Goal: Task Accomplishment & Management: Use online tool/utility

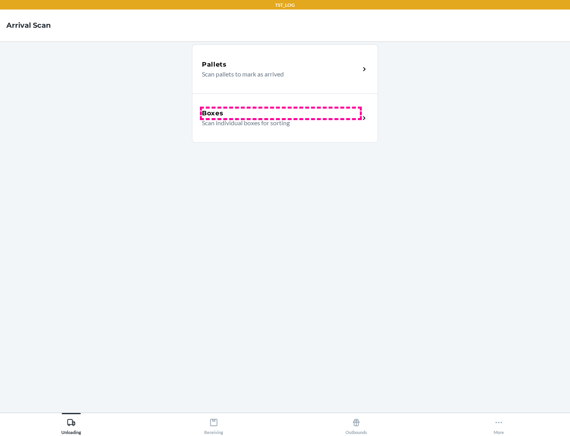
click at [281, 113] on div "Boxes" at bounding box center [281, 114] width 158 height 10
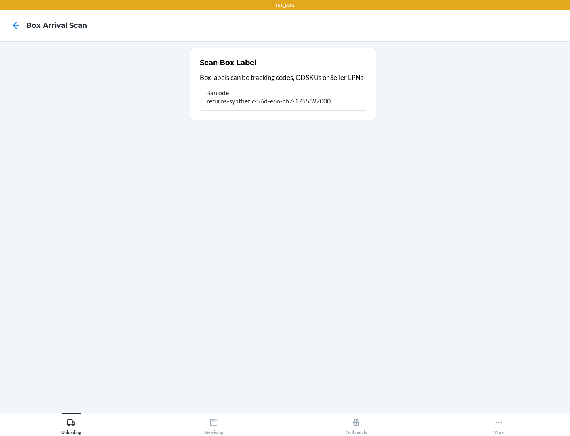
type input "returns-synthetic-56d-e6n-cb7-1755897000"
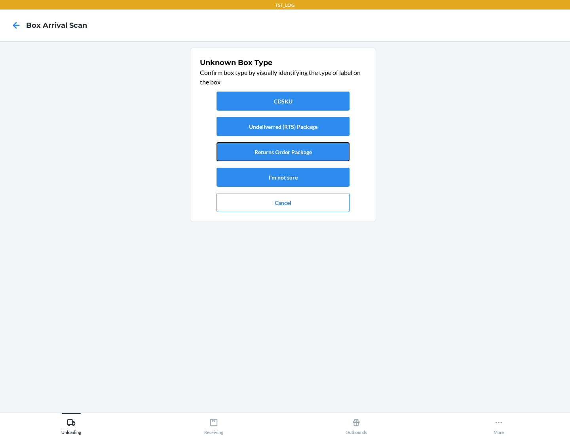
click at [283, 152] on button "Returns Order Package" at bounding box center [283, 151] width 133 height 19
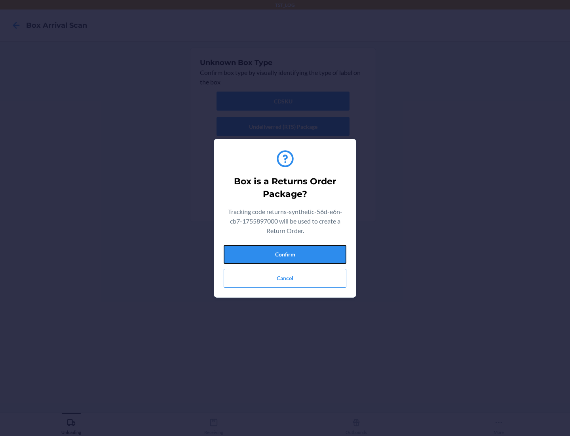
click at [285, 254] on button "Confirm" at bounding box center [285, 254] width 123 height 19
